Goal: Information Seeking & Learning: Learn about a topic

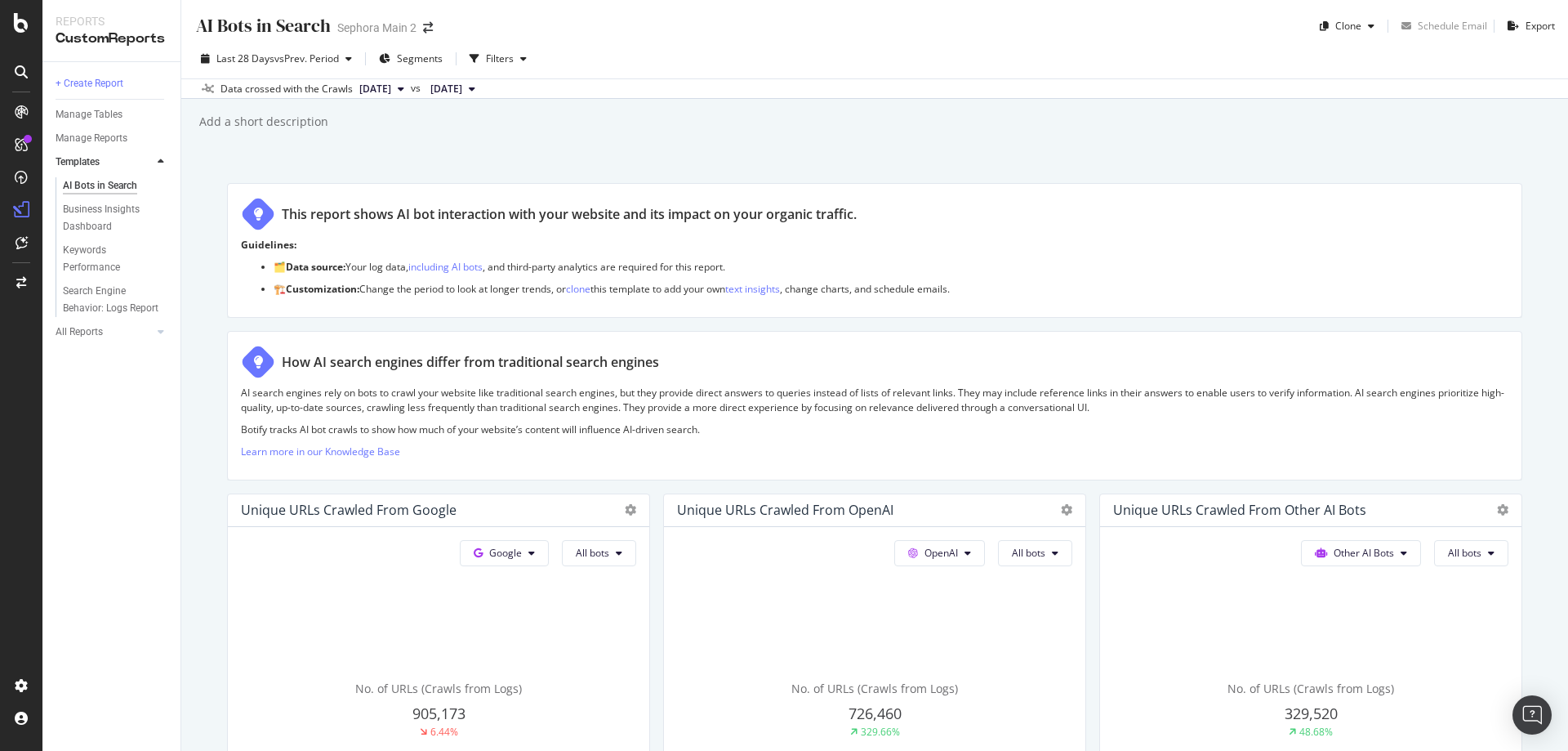
scroll to position [735, 0]
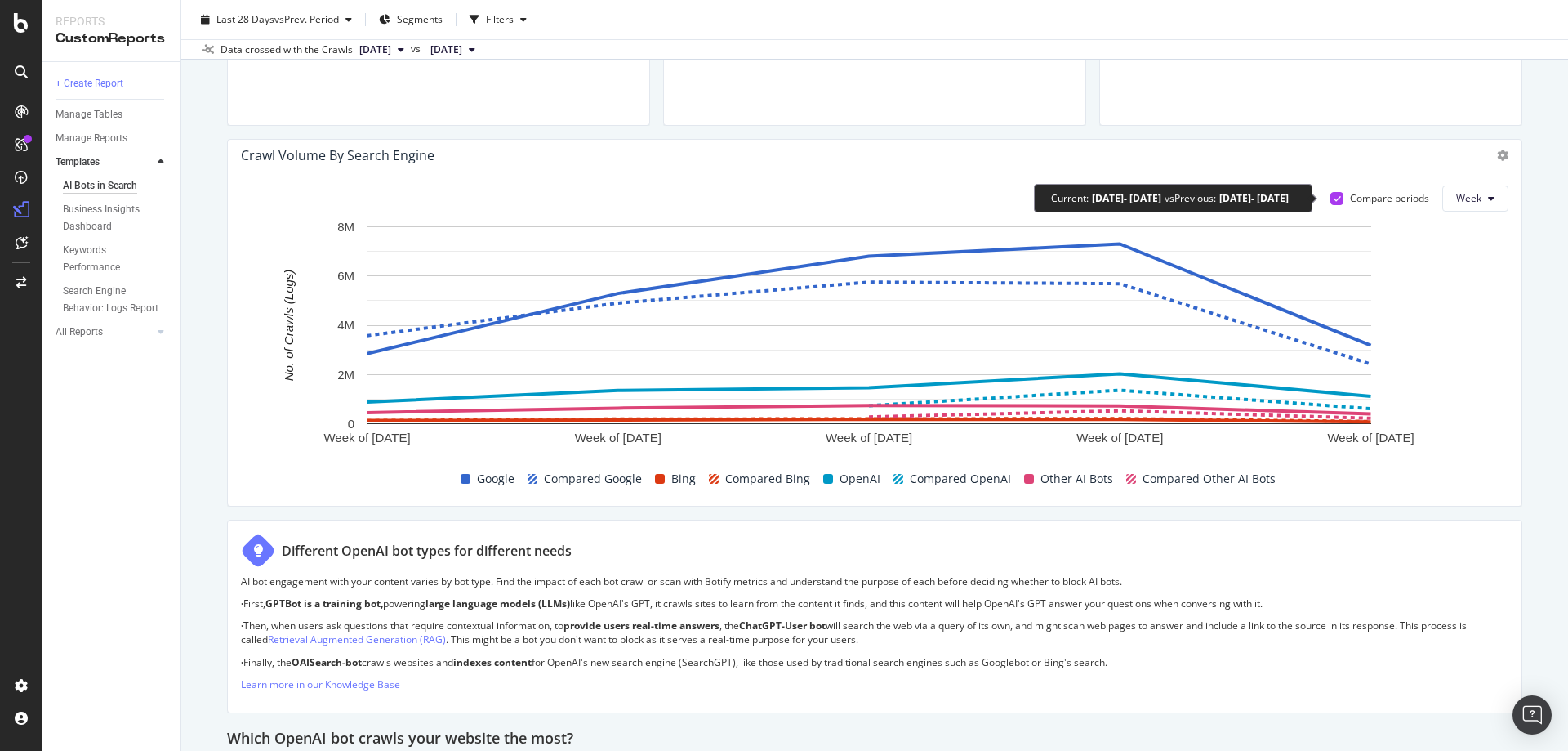
click at [1331, 203] on div at bounding box center [1337, 198] width 13 height 13
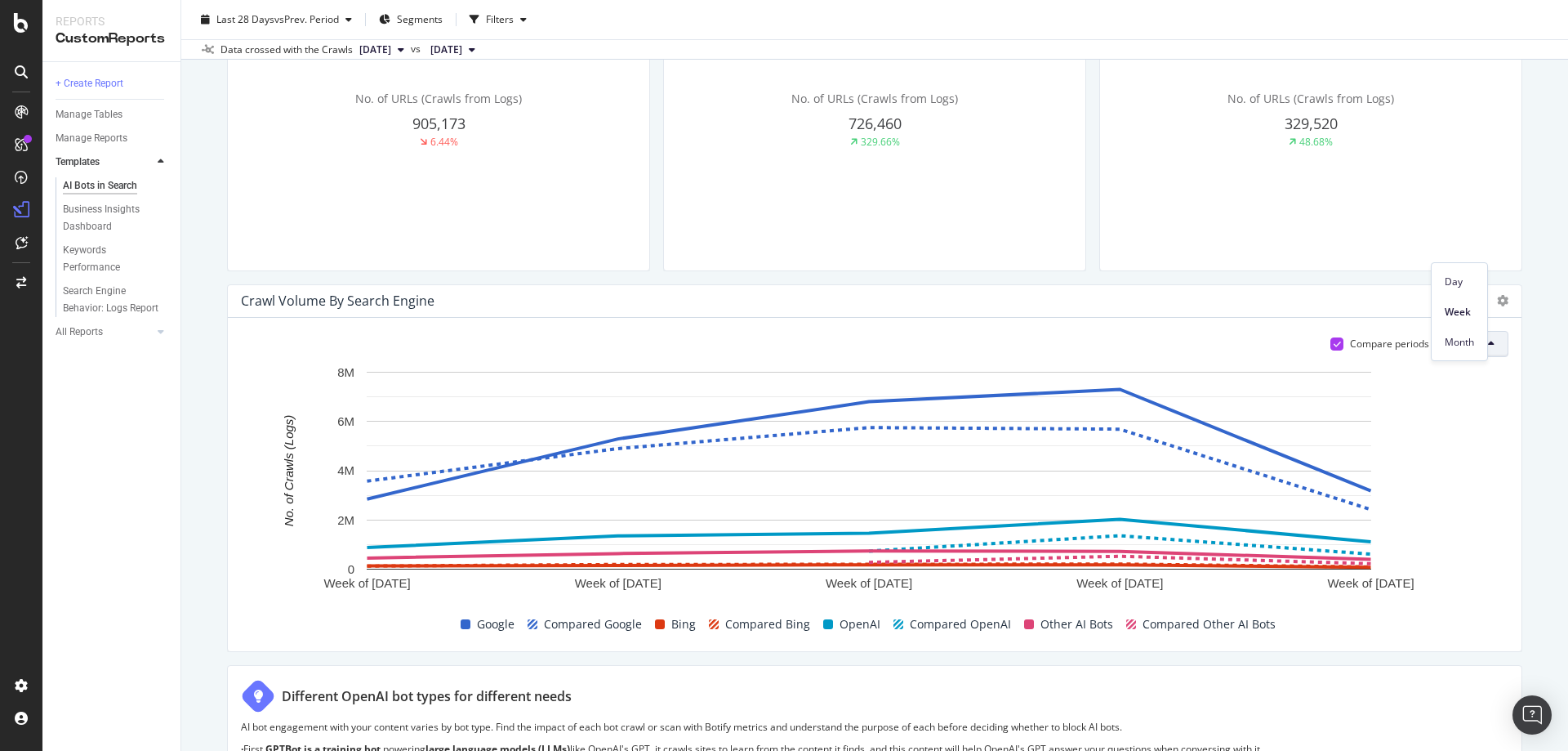
scroll to position [490, 0]
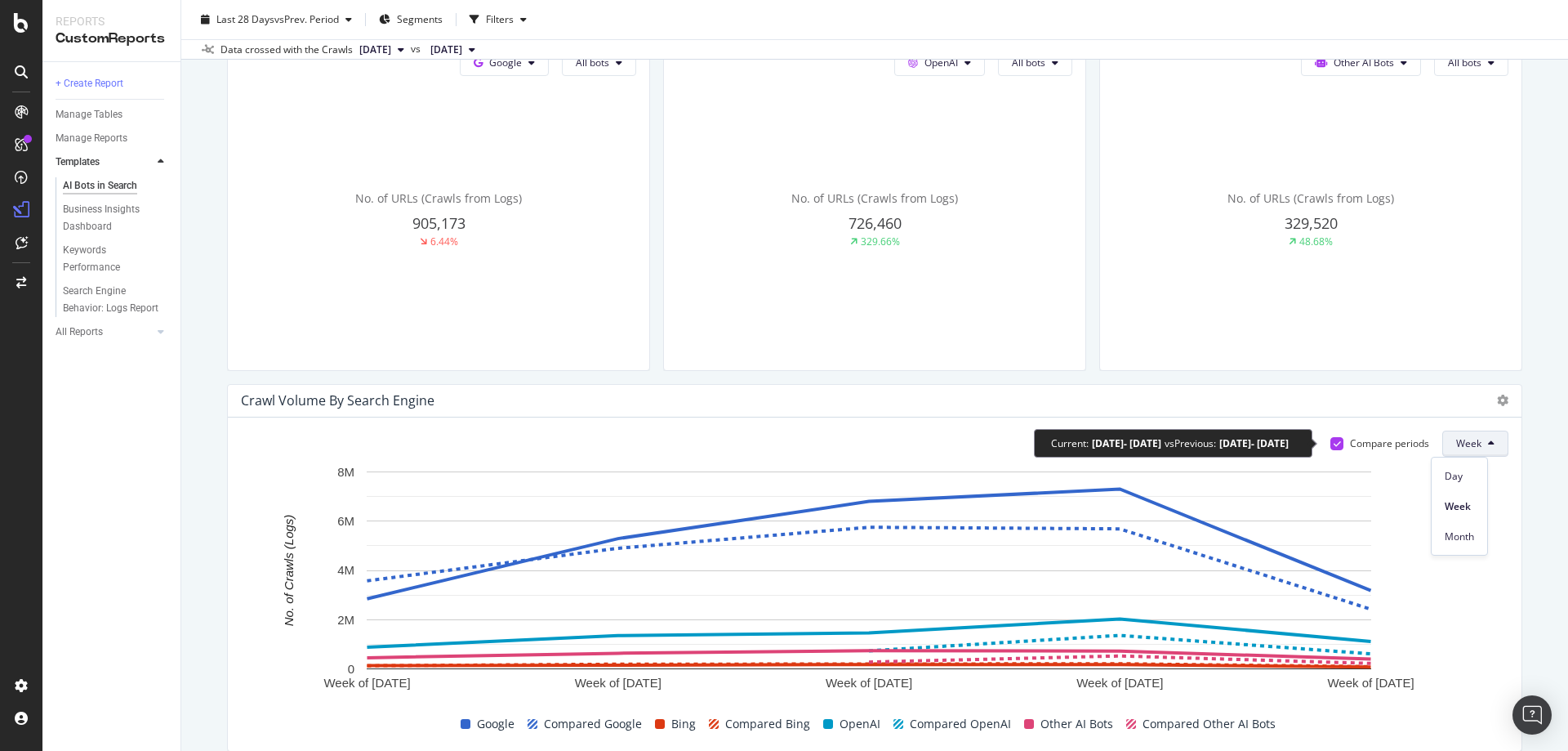
click at [1377, 448] on div "Compare periods" at bounding box center [1390, 443] width 80 height 14
click at [1333, 440] on div "Compare periods" at bounding box center [1381, 443] width 99 height 14
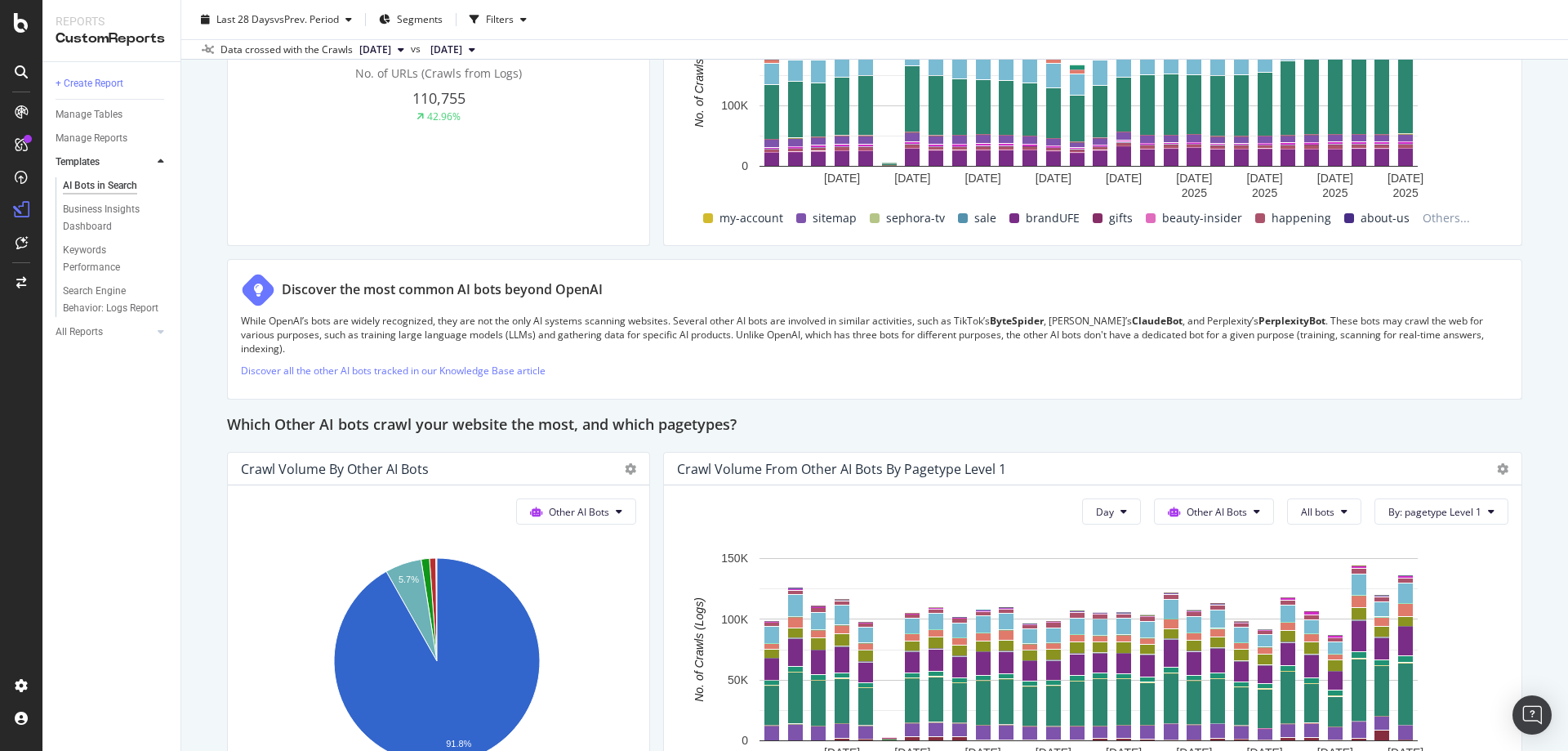
scroll to position [2713, 0]
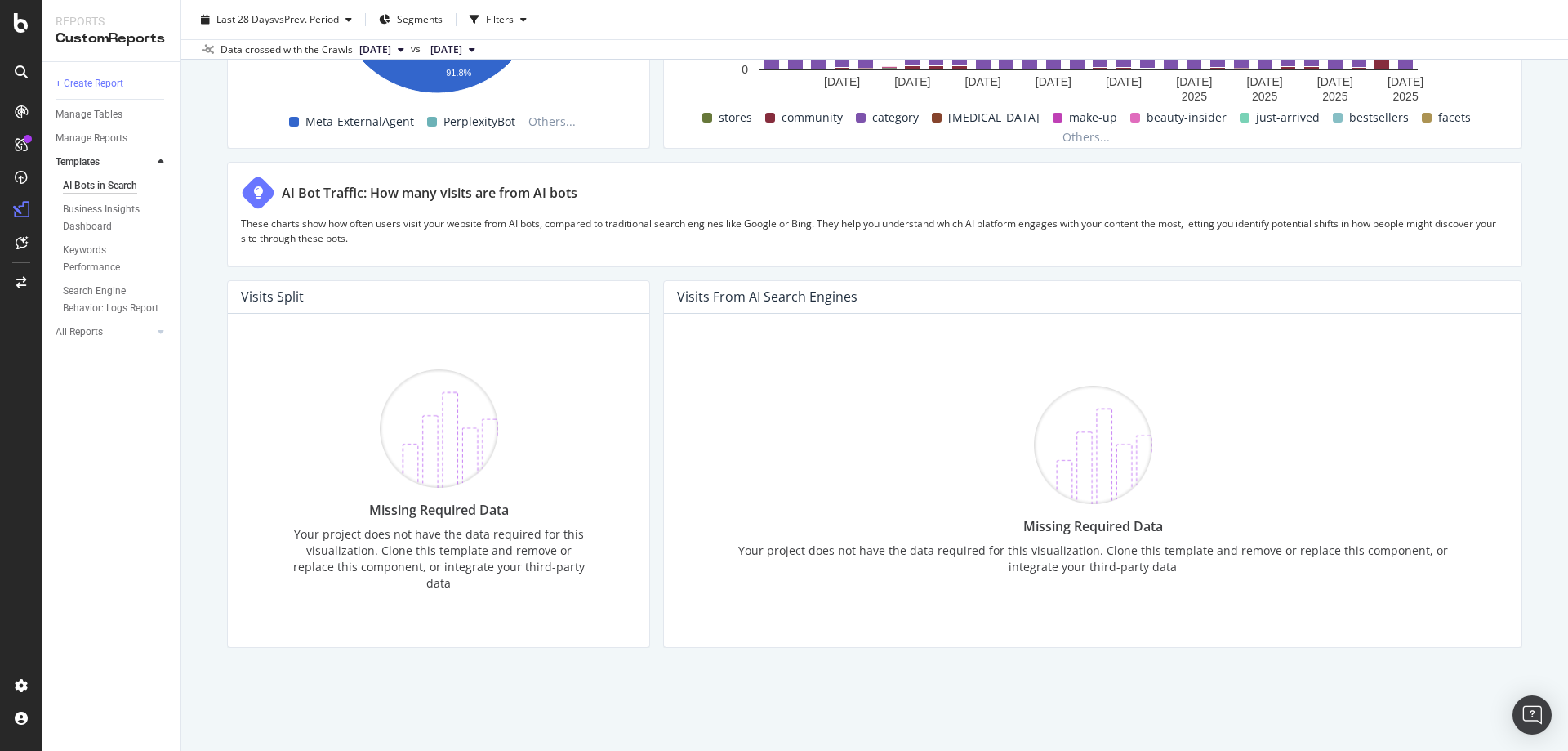
click at [454, 199] on div "AI Bot Traffic: How many visits are from AI bots" at bounding box center [429, 192] width 295 height 18
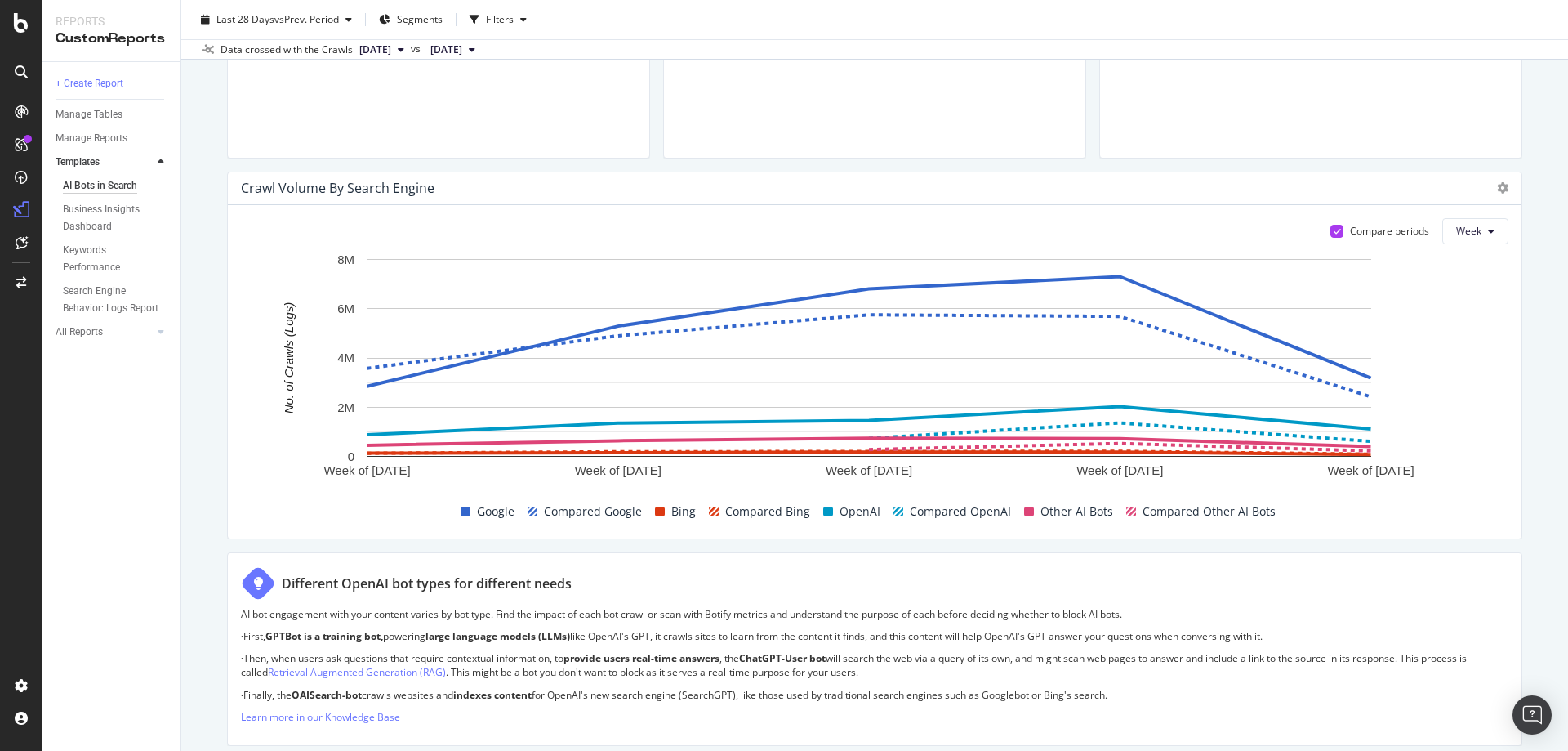
scroll to position [670, 0]
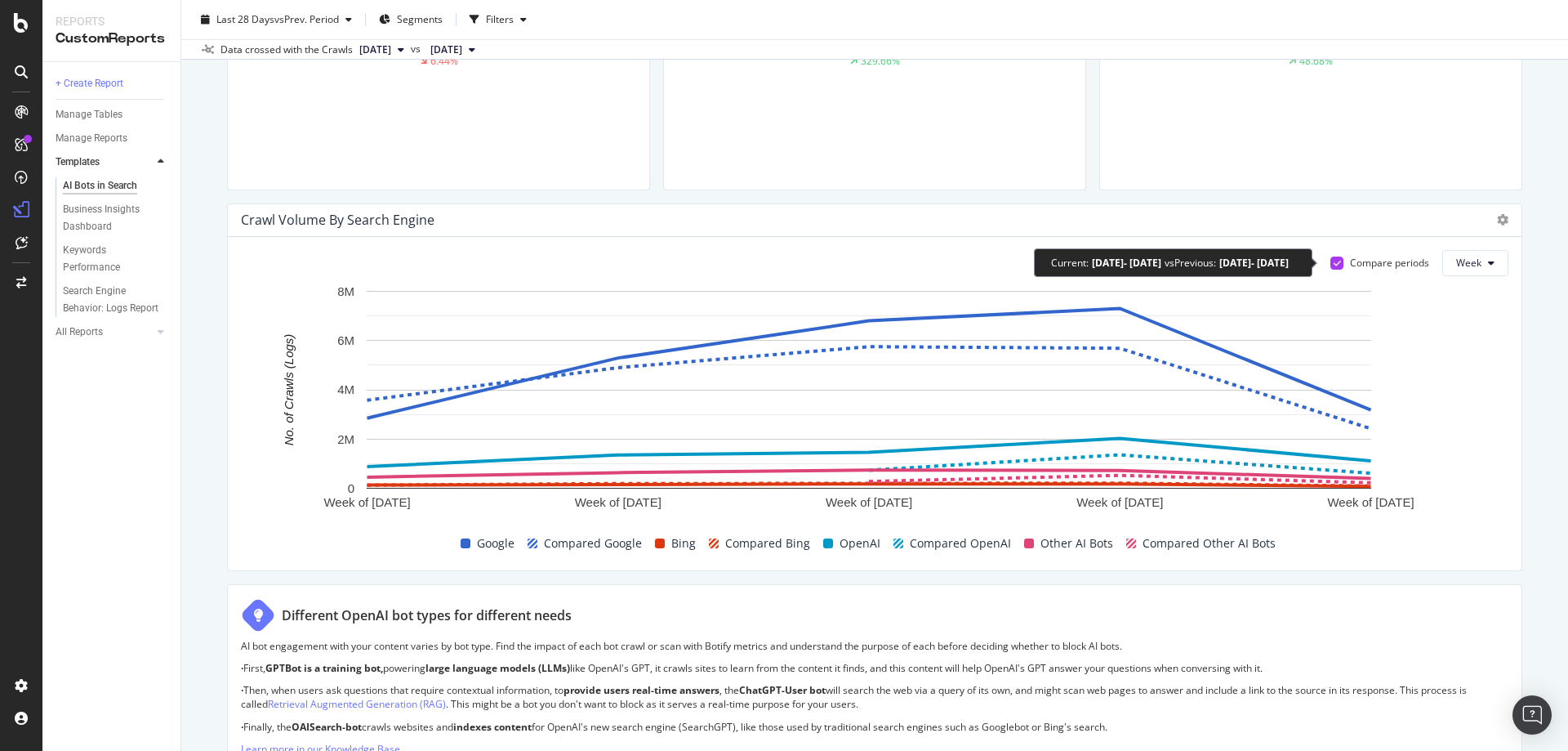
click at [1334, 264] on icon at bounding box center [1338, 263] width 8 height 8
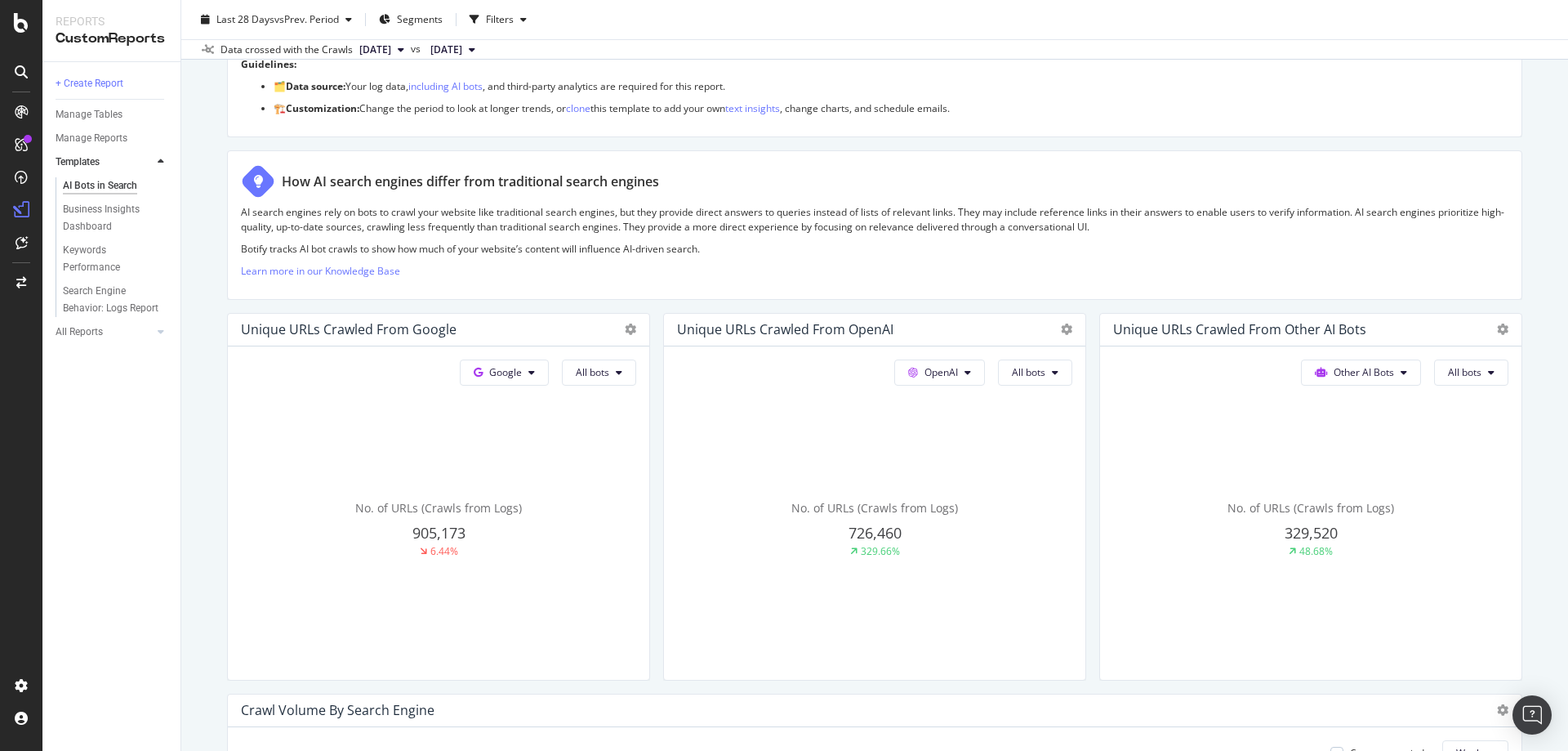
scroll to position [17, 0]
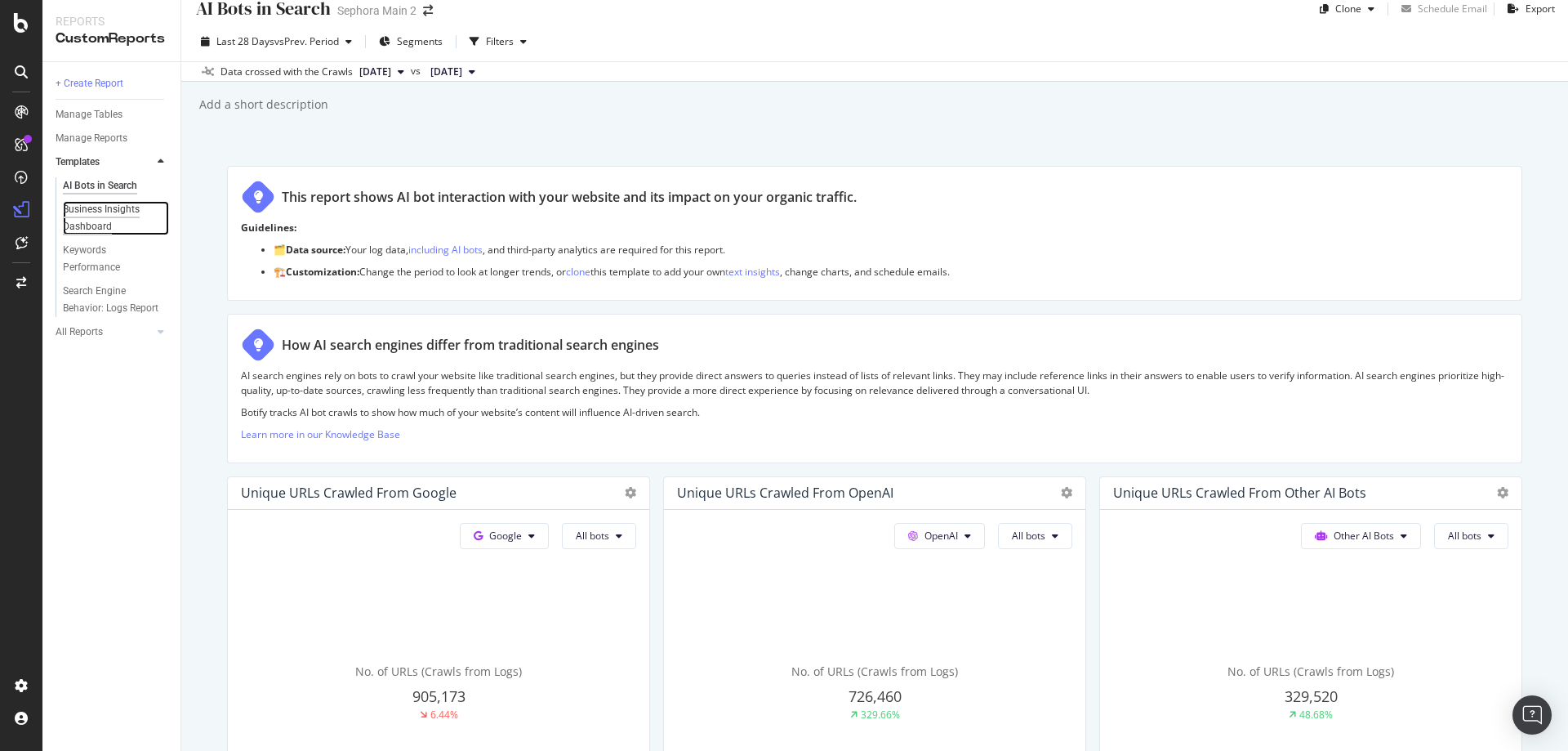
click at [119, 224] on div "Business Insights Dashboard" at bounding box center [110, 218] width 94 height 34
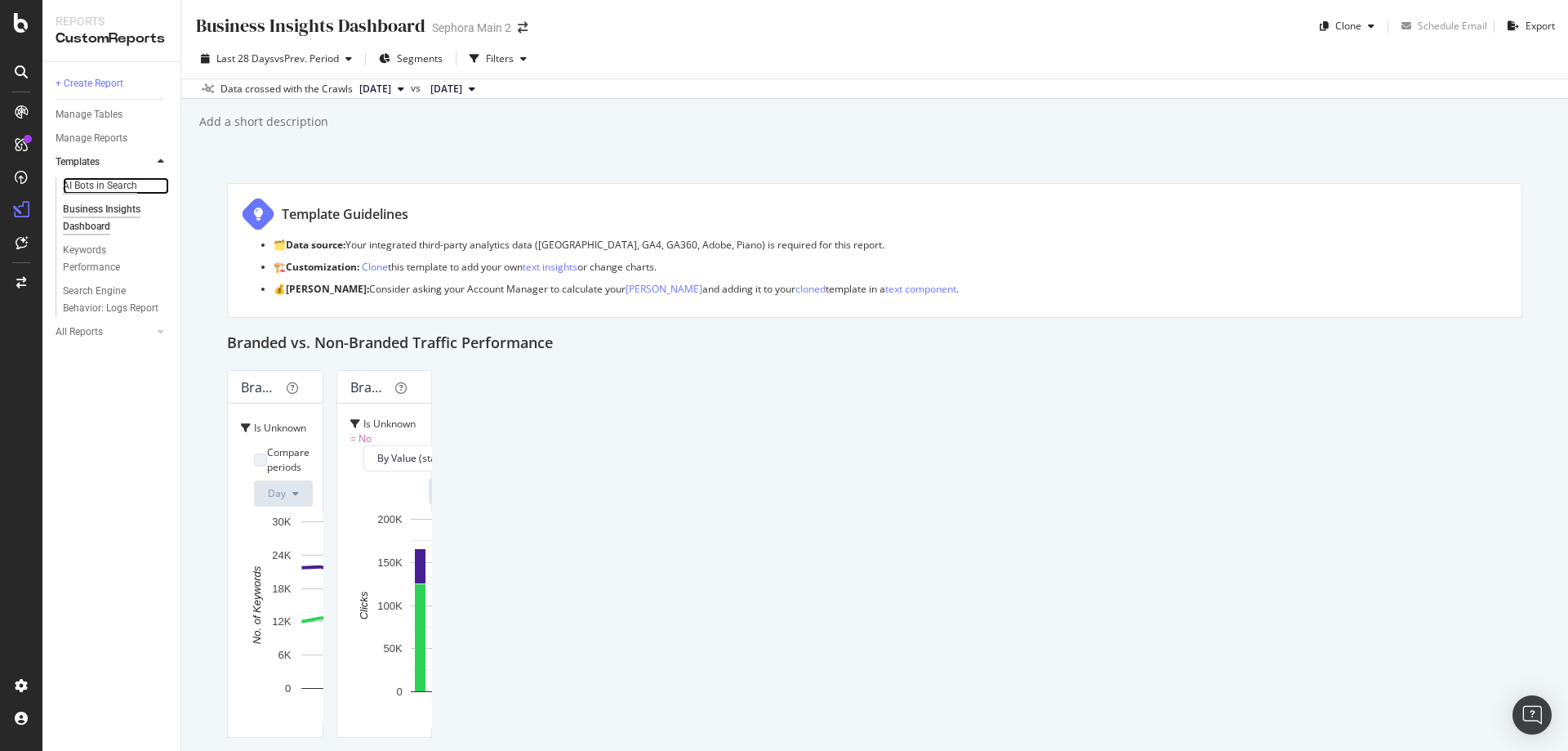
click at [110, 185] on div "AI Bots in Search" at bounding box center [100, 186] width 75 height 17
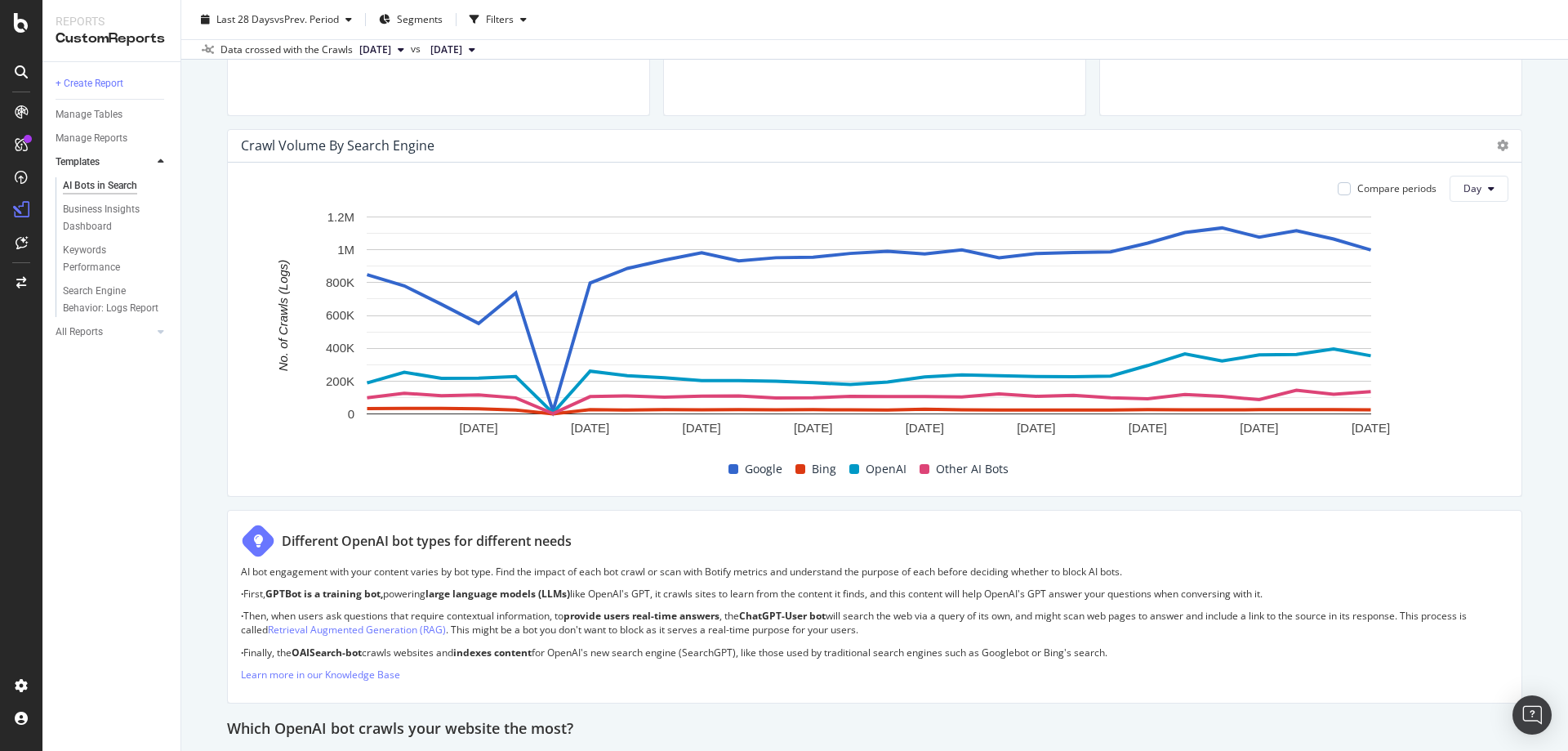
scroll to position [735, 0]
